Goal: Obtain resource: Download file/media

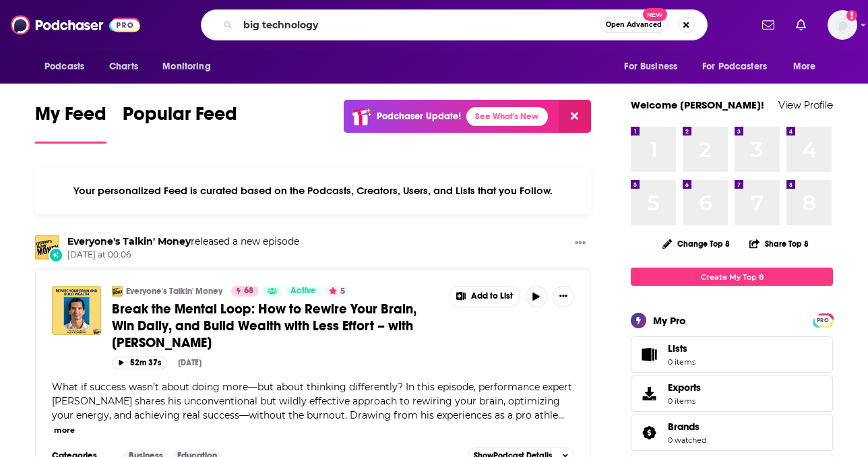
type input "big technology"
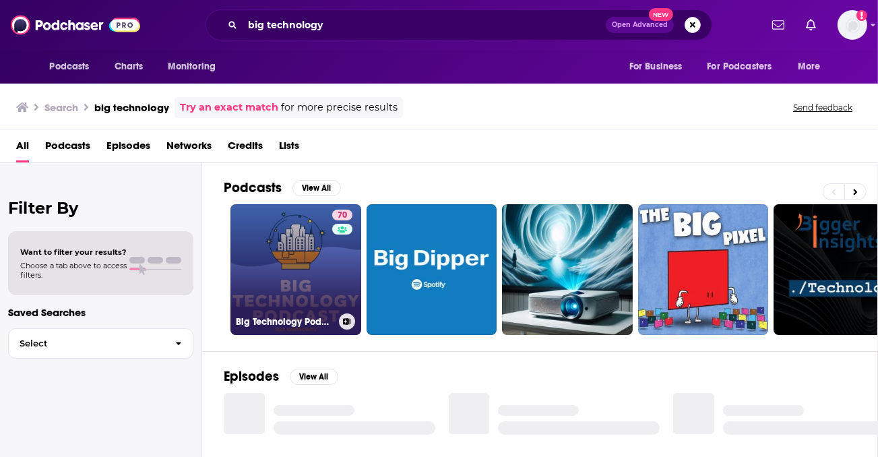
click at [326, 288] on link "70 Big Technology Podcast" at bounding box center [295, 269] width 131 height 131
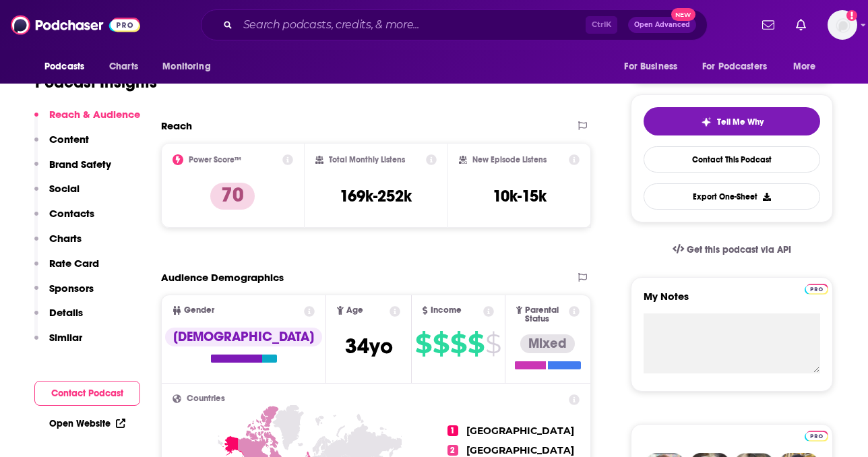
scroll to position [337, 0]
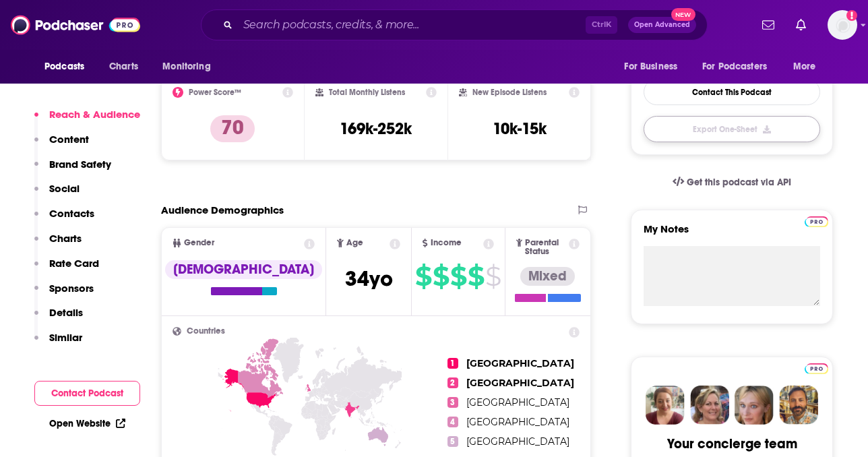
click at [650, 135] on button "Export One-Sheet" at bounding box center [731, 129] width 177 height 26
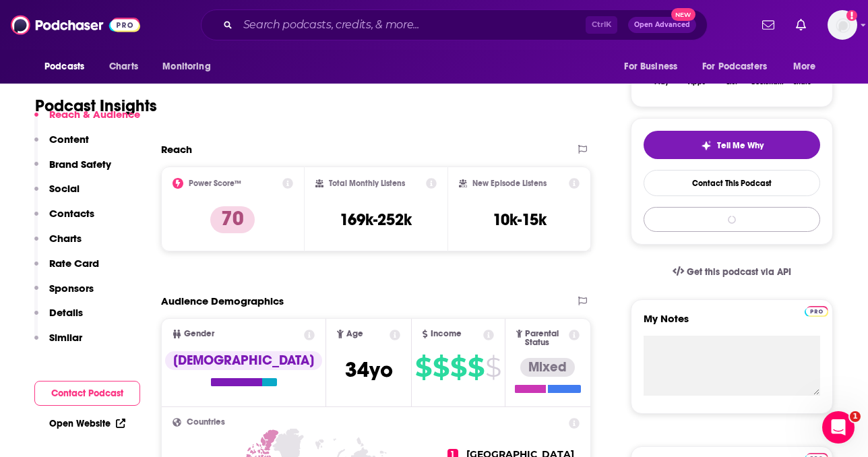
scroll to position [270, 0]
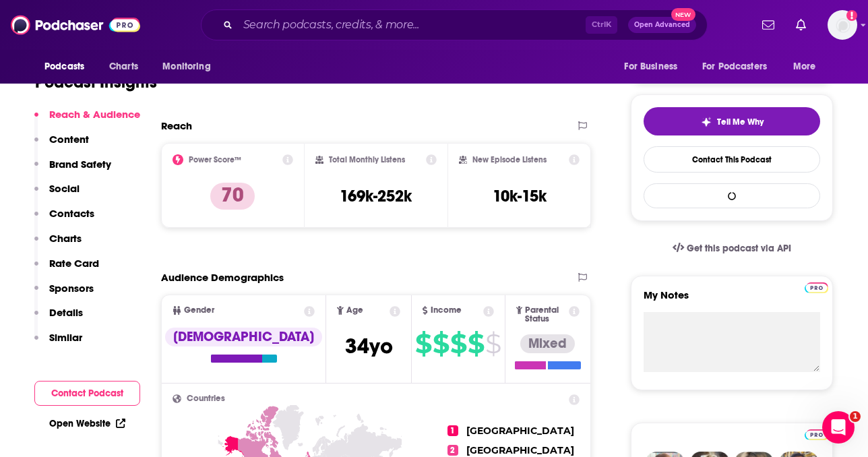
click at [674, 191] on button "button" at bounding box center [731, 195] width 177 height 25
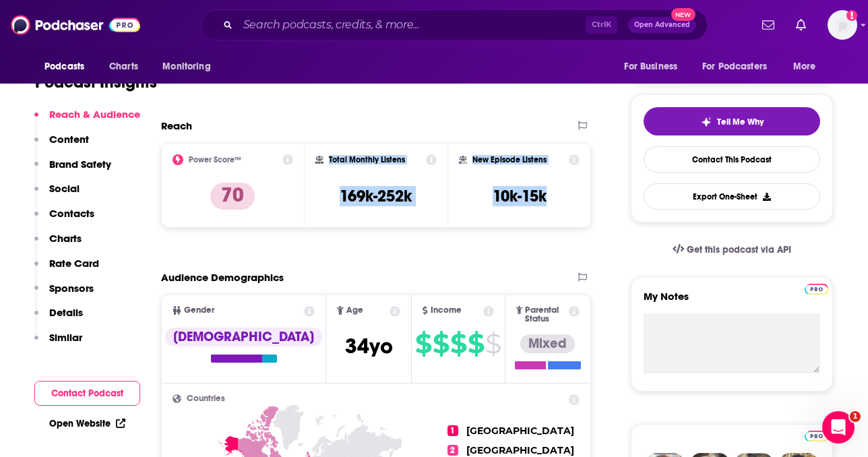
drag, startPoint x: 311, startPoint y: 155, endPoint x: 563, endPoint y: 199, distance: 256.6
click at [563, 199] on div "Power Score™ 70 Total Monthly Listens 169k-252k New Episode Listens 10k-15k" at bounding box center [376, 185] width 430 height 85
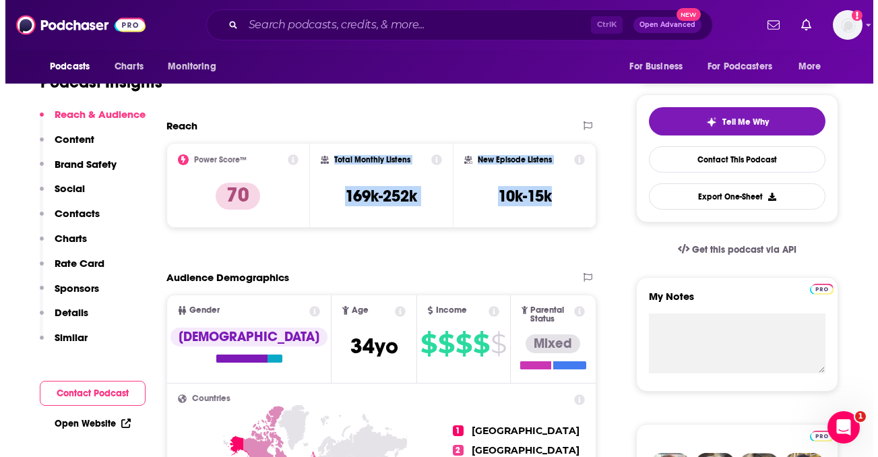
scroll to position [0, 0]
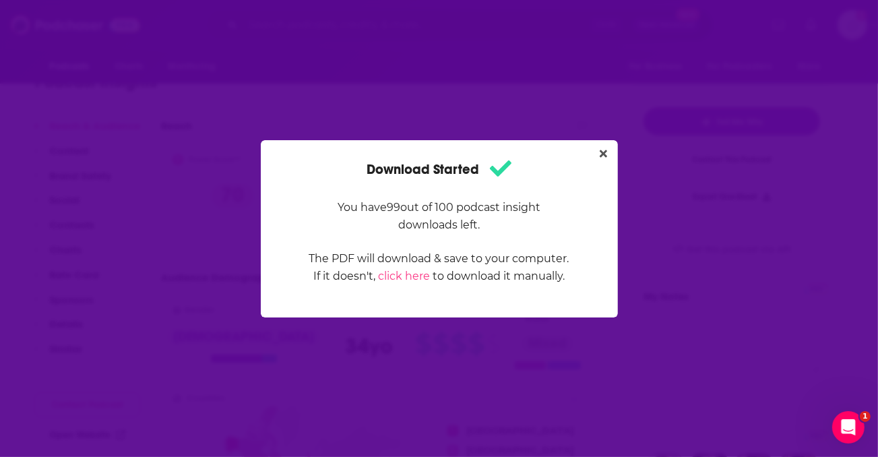
click at [823, 236] on div "Download Started You have 99 out of 100 podcast insight downloads left. The PDF…" at bounding box center [439, 228] width 878 height 457
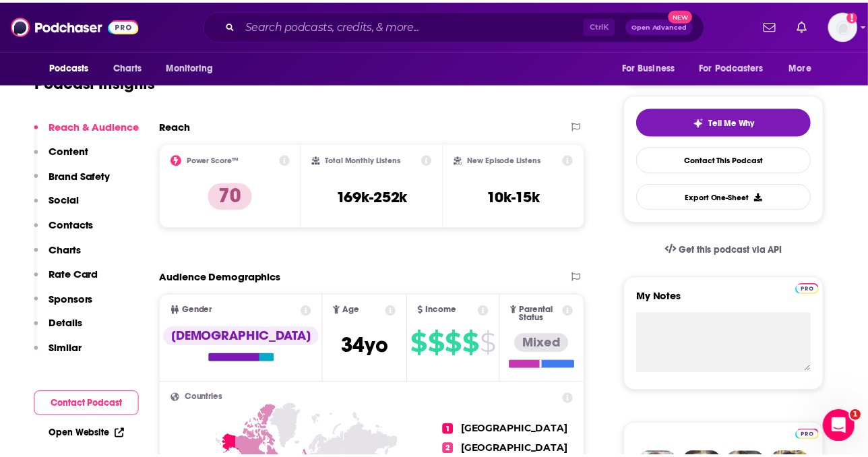
scroll to position [270, 0]
